Goal: Information Seeking & Learning: Learn about a topic

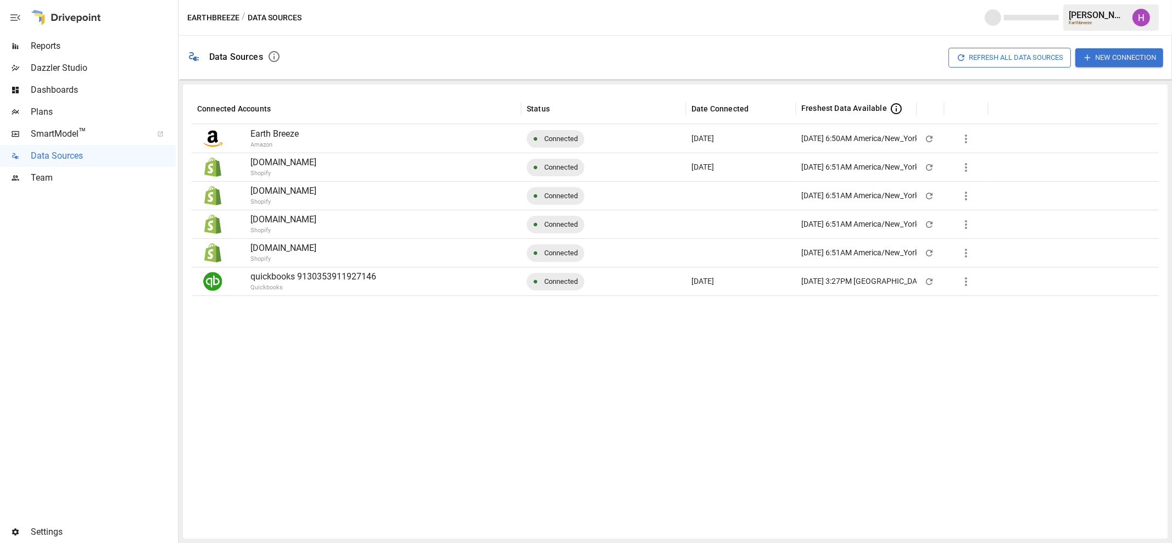
click at [85, 40] on span "Reports" at bounding box center [103, 46] width 145 height 13
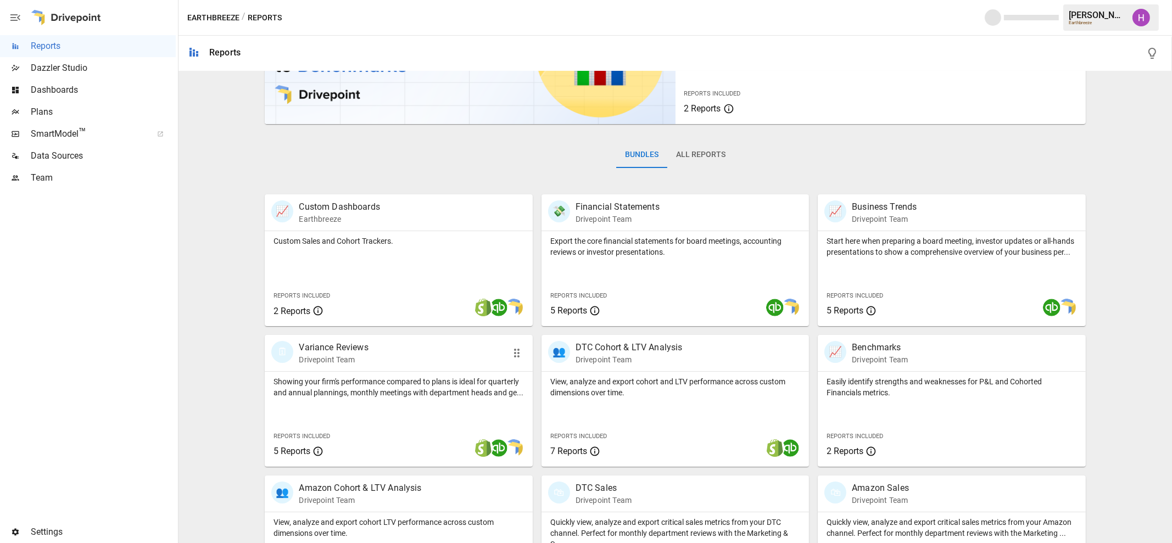
scroll to position [167, 0]
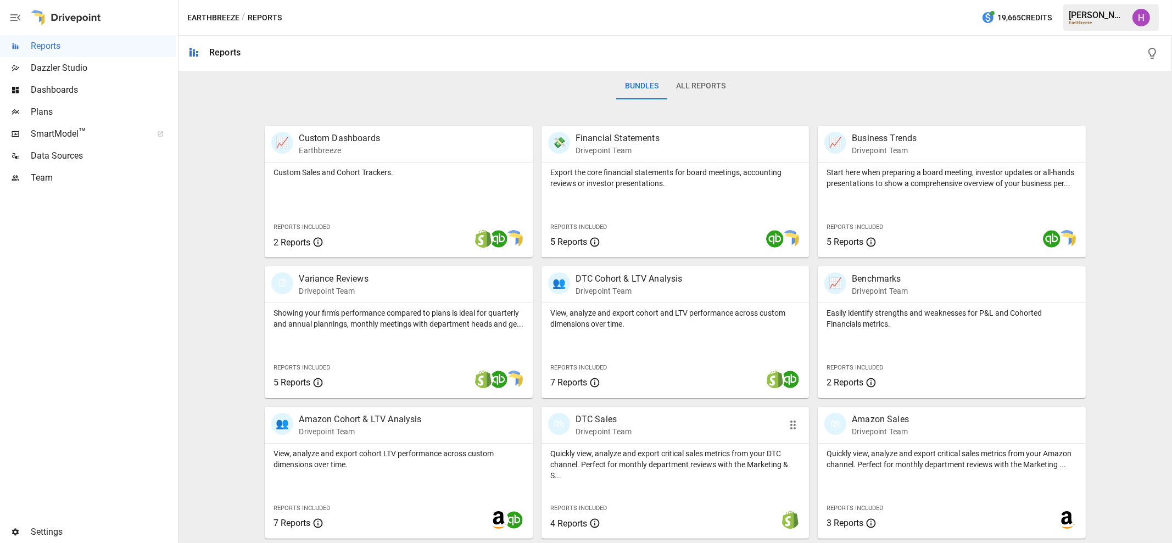
click at [641, 428] on div "🛍 DTC Sales Drivepoint Team" at bounding box center [654, 425] width 212 height 24
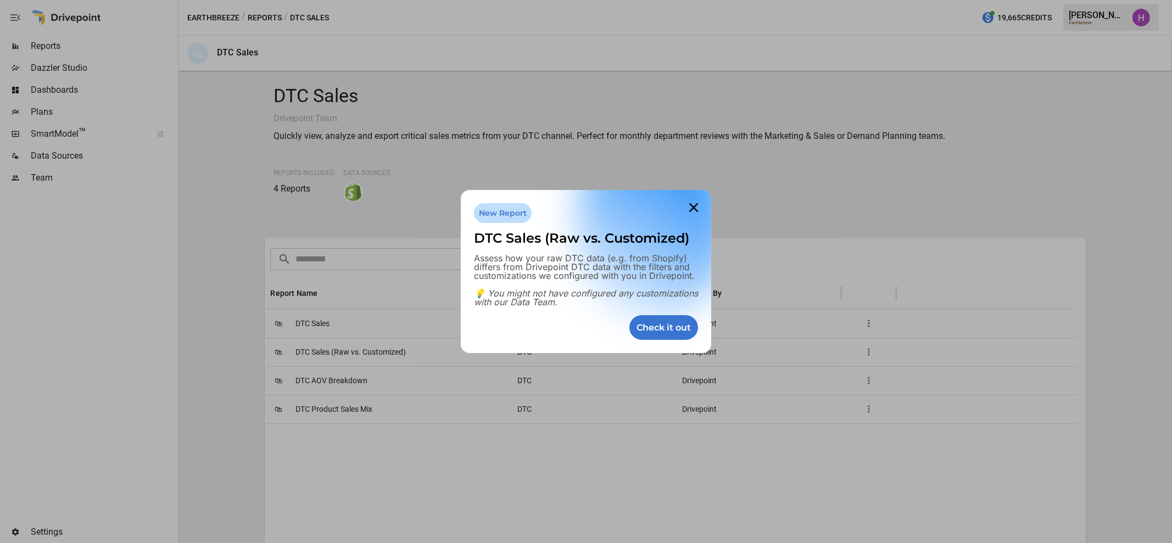
click at [325, 379] on div at bounding box center [586, 271] width 1172 height 543
click at [697, 209] on icon at bounding box center [693, 208] width 22 height 22
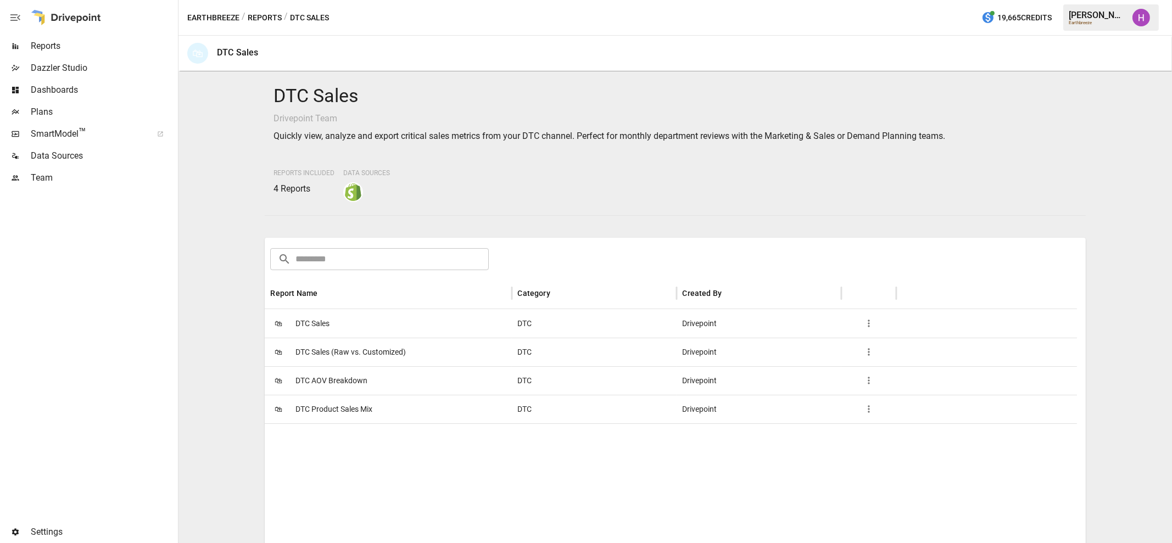
click at [322, 377] on span "DTC AOV Breakdown" at bounding box center [331, 381] width 72 height 28
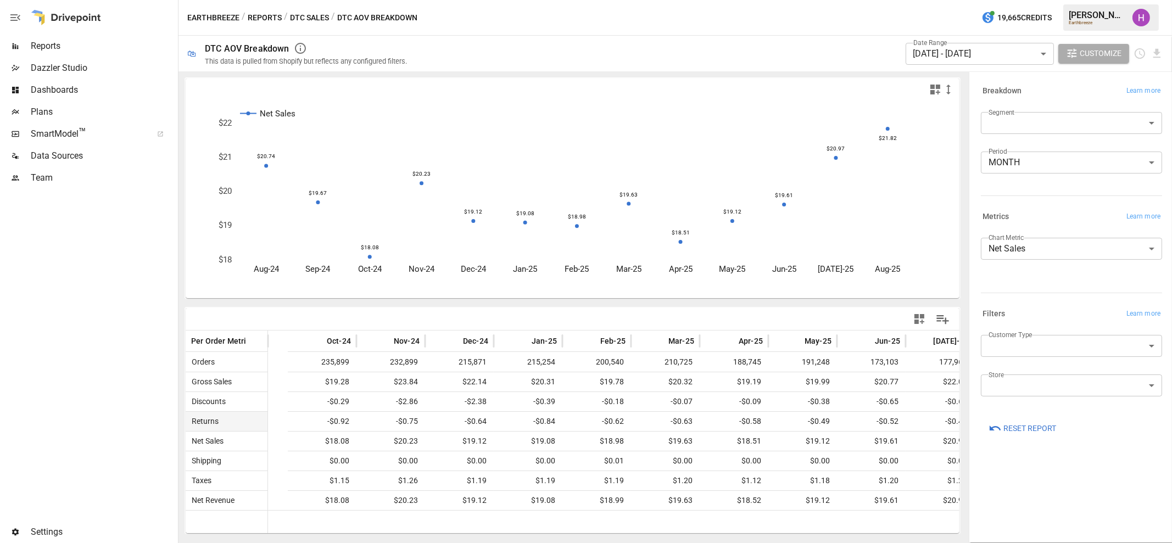
scroll to position [0, 200]
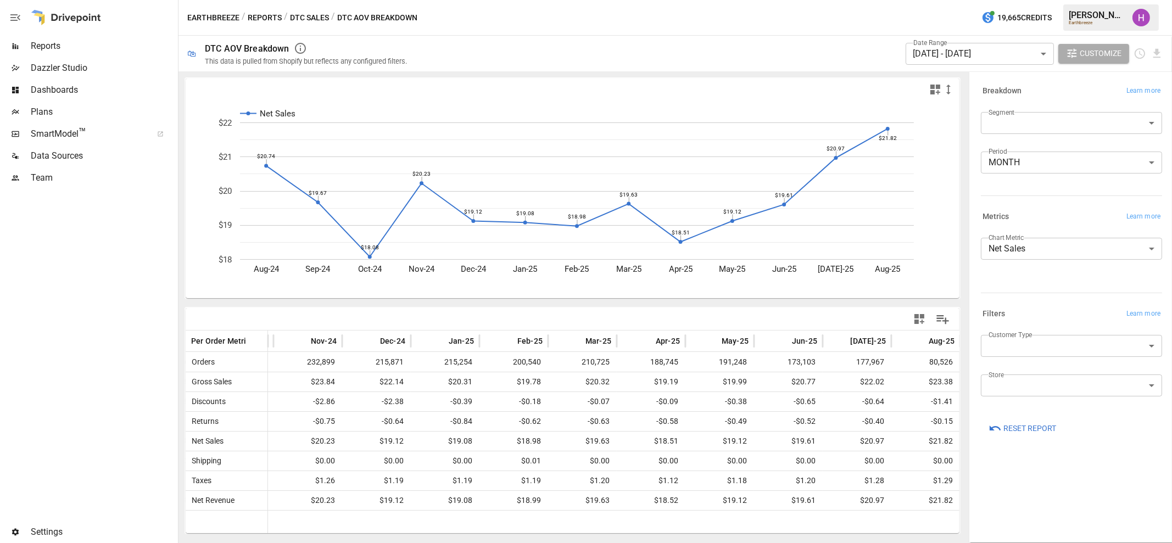
click at [266, 11] on button "Reports" at bounding box center [265, 18] width 34 height 14
click at [266, 11] on div "/ Reports" at bounding box center [262, 18] width 40 height 14
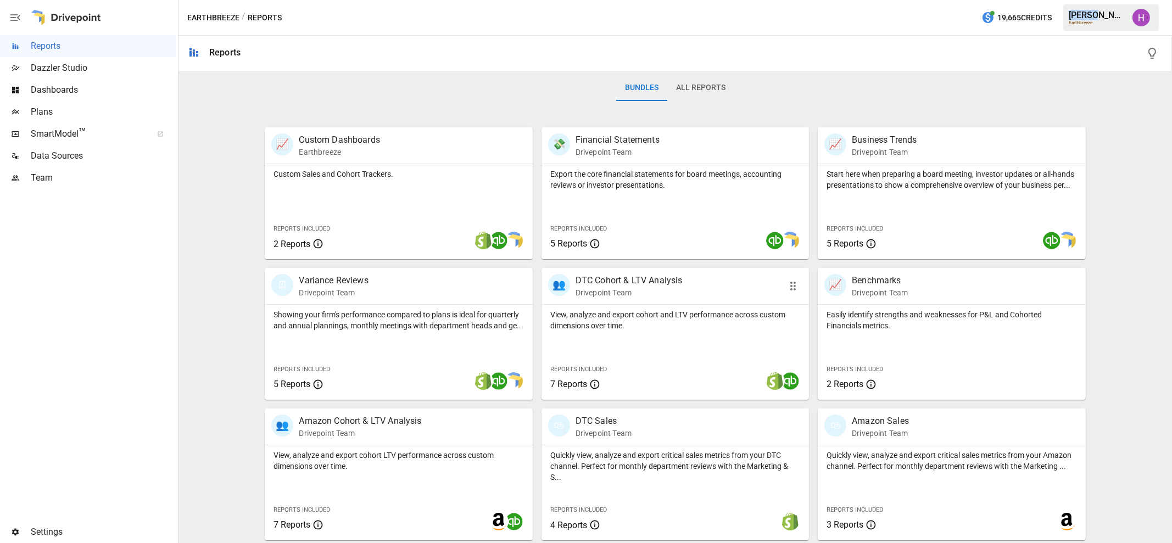
scroll to position [167, 0]
click at [640, 280] on p "DTC Cohort & LTV Analysis" at bounding box center [628, 278] width 107 height 13
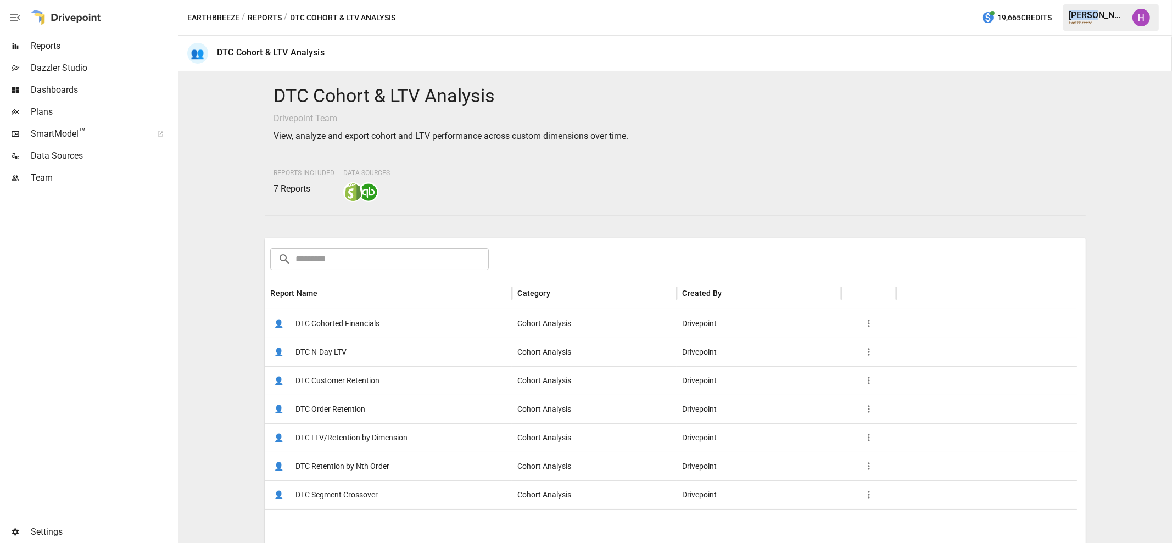
click at [228, 203] on div "DTC Cohort & LTV Analysis Drivepoint Team View, analyze and export cohort and L…" at bounding box center [675, 307] width 984 height 463
click at [343, 325] on span "DTC Cohorted Financials" at bounding box center [337, 324] width 84 height 28
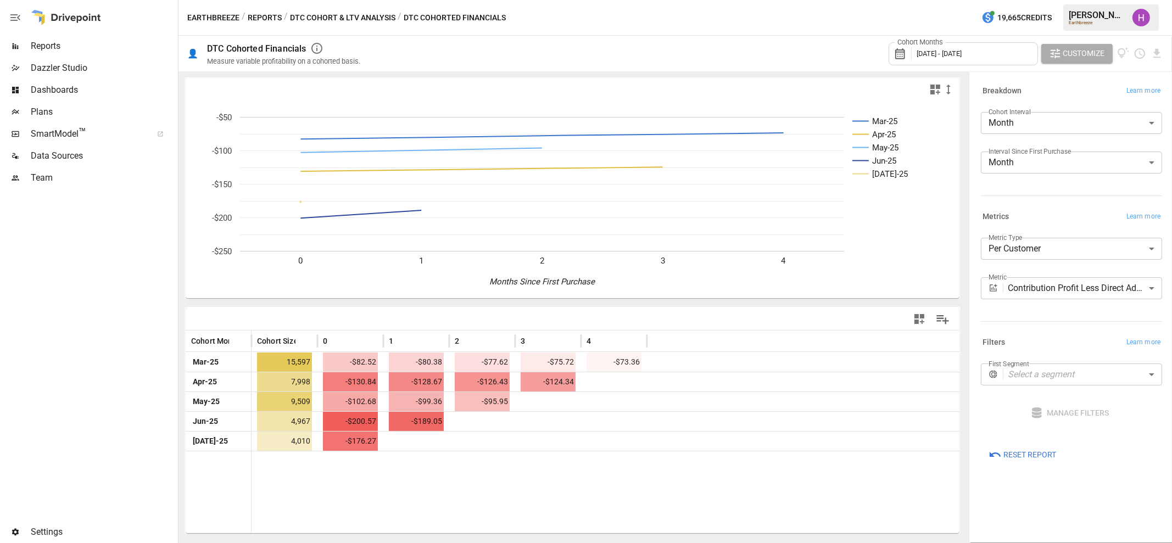
click at [134, 326] on div at bounding box center [88, 355] width 176 height 332
click at [321, 13] on button "DTC Cohort & LTV Analysis" at bounding box center [342, 18] width 105 height 14
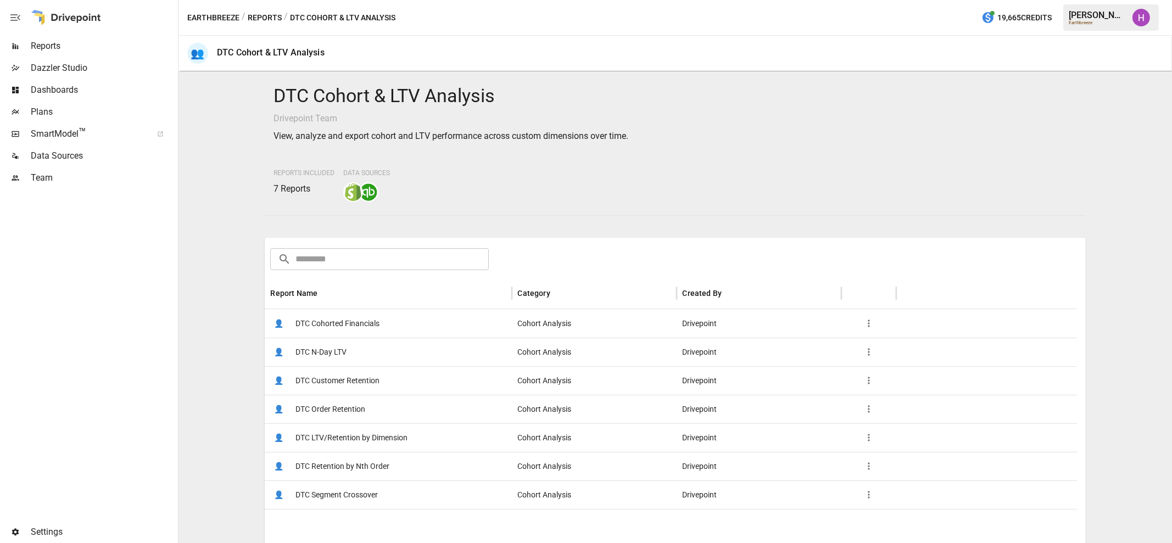
click at [264, 13] on button "Reports" at bounding box center [265, 18] width 34 height 14
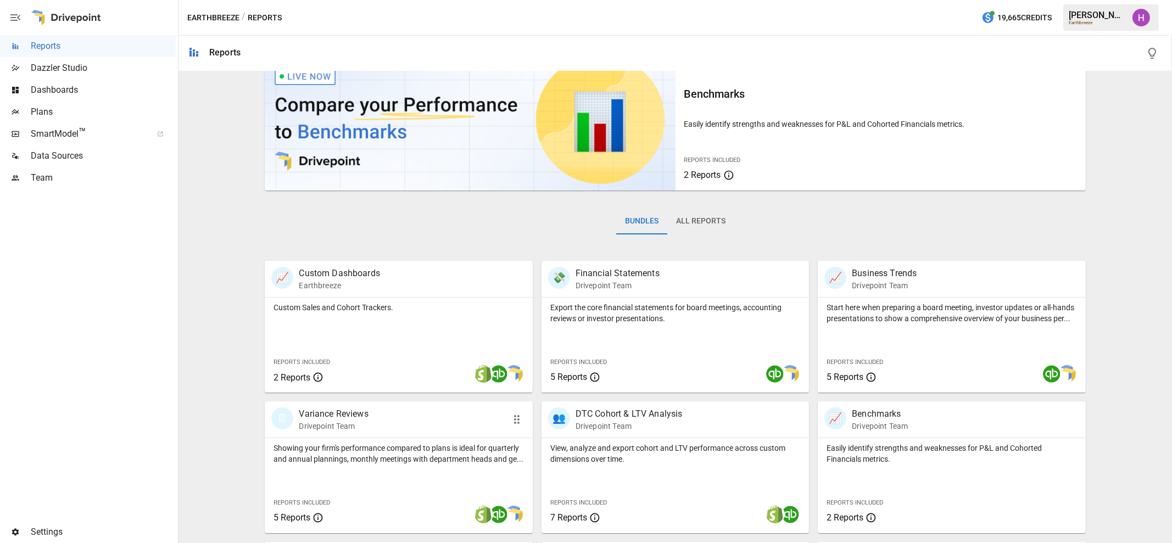
scroll to position [167, 0]
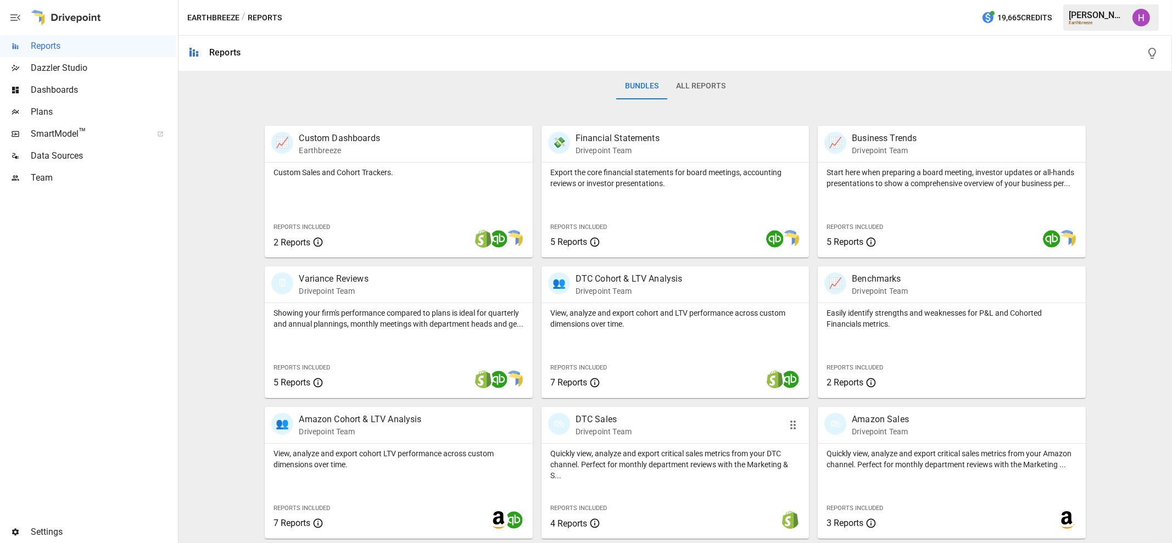
click at [659, 422] on div "🛍 DTC Sales Drivepoint Team" at bounding box center [654, 425] width 212 height 24
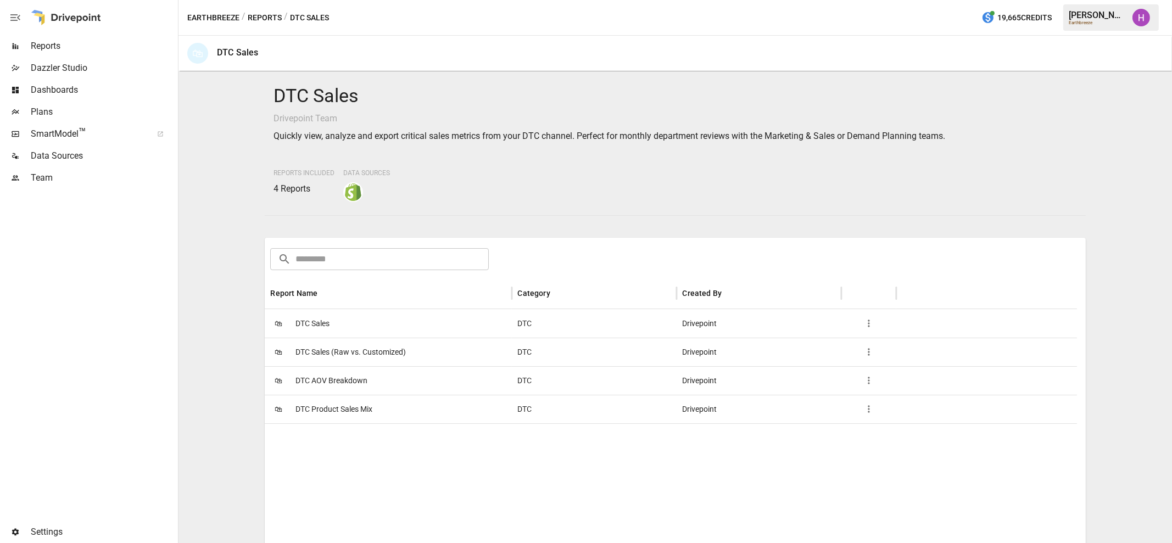
click at [319, 322] on span "DTC Sales" at bounding box center [312, 324] width 34 height 28
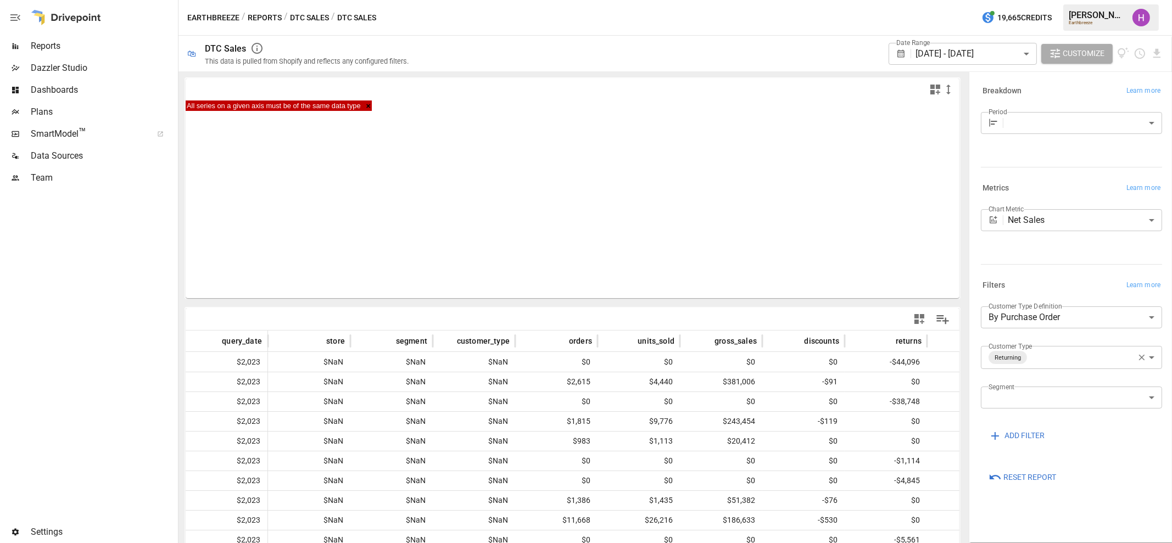
click at [125, 353] on div at bounding box center [88, 355] width 176 height 332
click at [120, 301] on div at bounding box center [88, 355] width 176 height 332
click at [299, 18] on button "DTC Sales" at bounding box center [309, 18] width 39 height 14
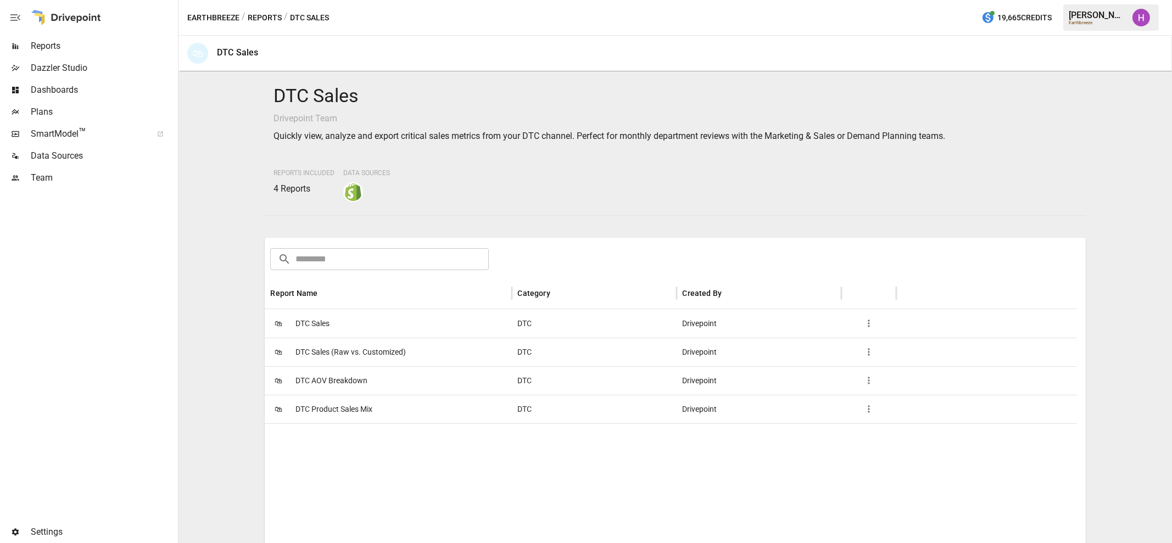
click at [264, 13] on button "Reports" at bounding box center [265, 18] width 34 height 14
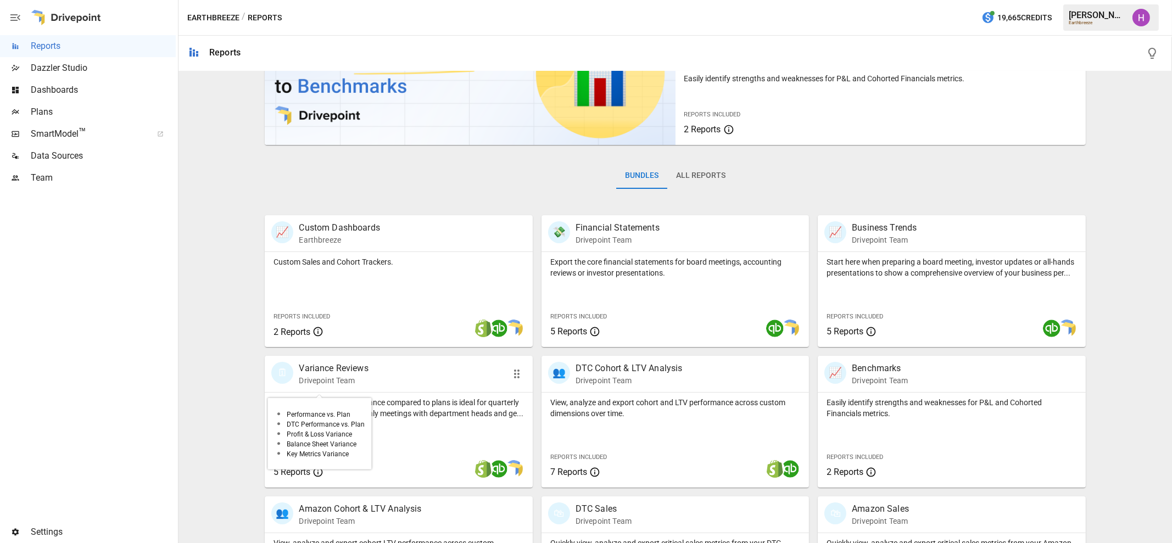
scroll to position [167, 0]
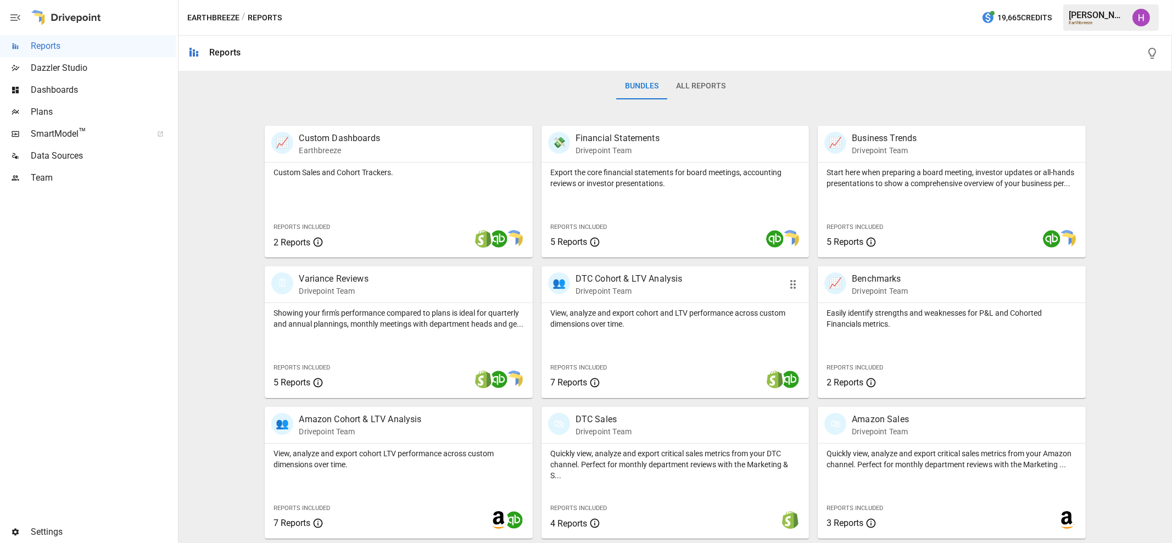
click at [634, 279] on p "DTC Cohort & LTV Analysis" at bounding box center [628, 278] width 107 height 13
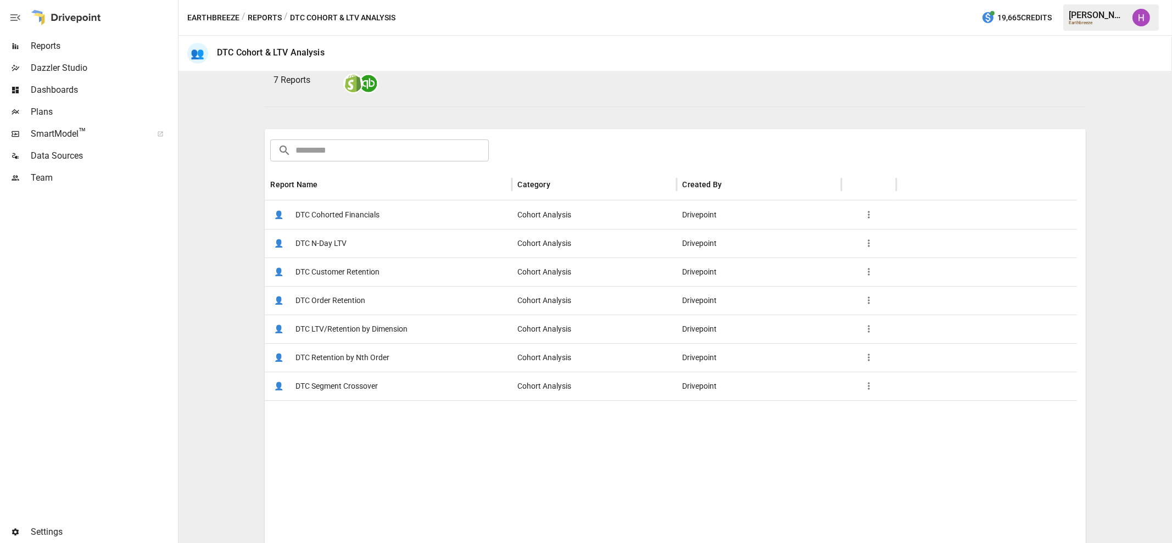
scroll to position [137, 0]
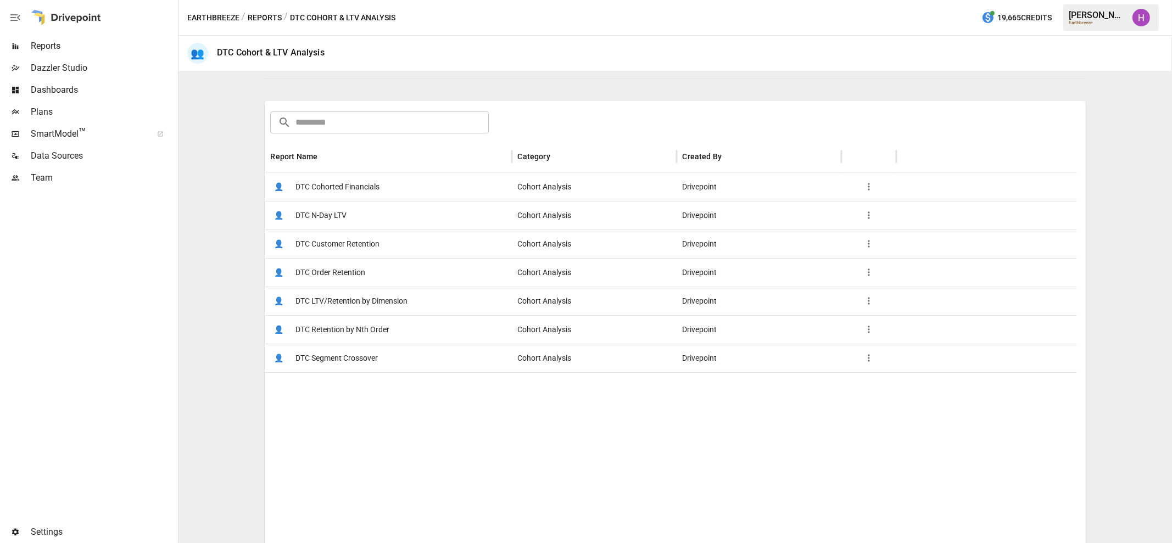
click at [342, 264] on span "DTC Order Retention" at bounding box center [330, 273] width 70 height 28
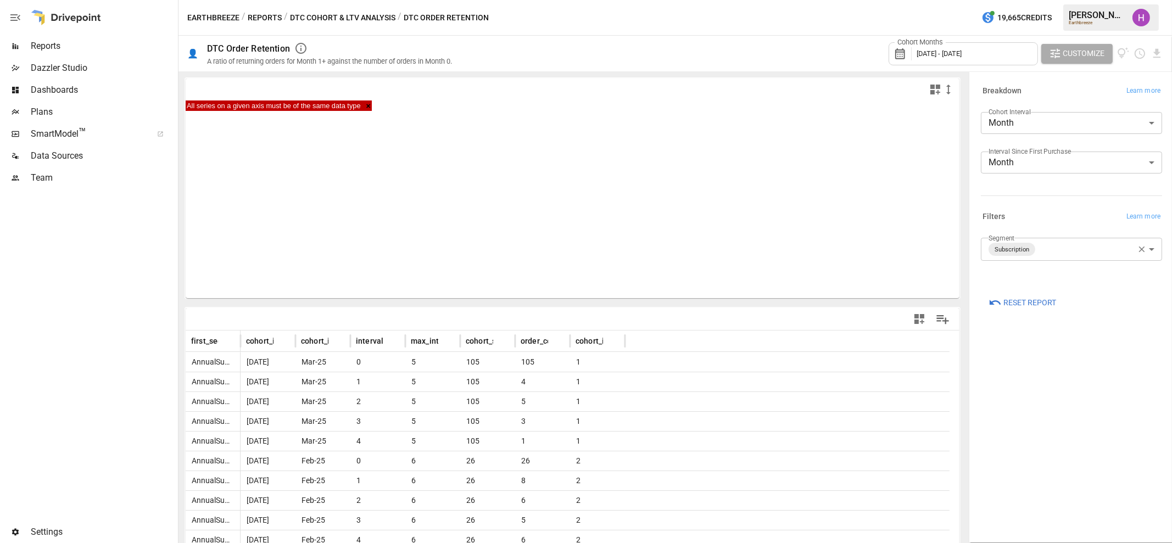
click at [123, 368] on div at bounding box center [88, 355] width 176 height 332
